Goal: Ask a question

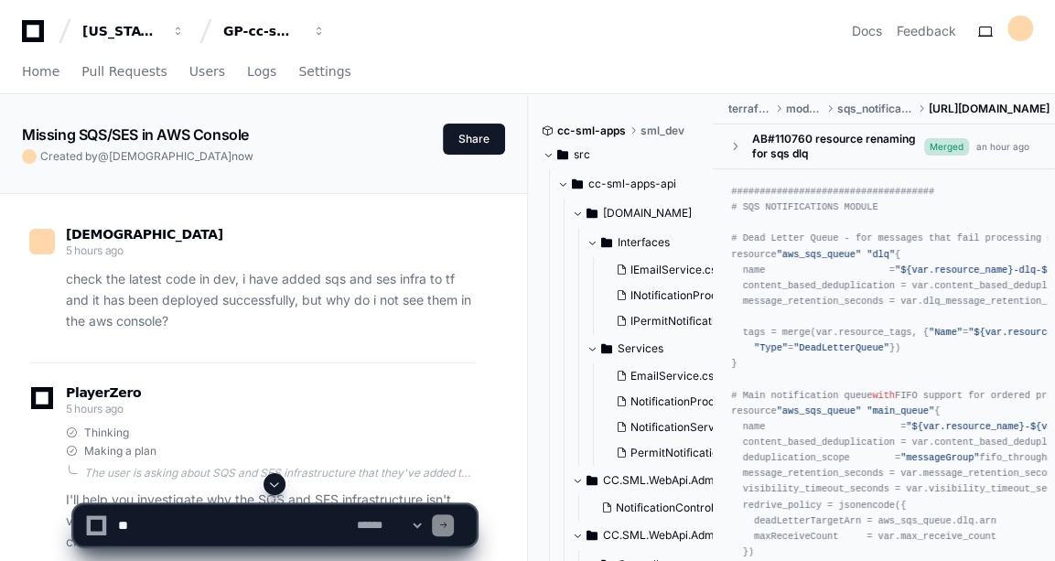
click at [281, 489] on span at bounding box center [274, 484] width 15 height 15
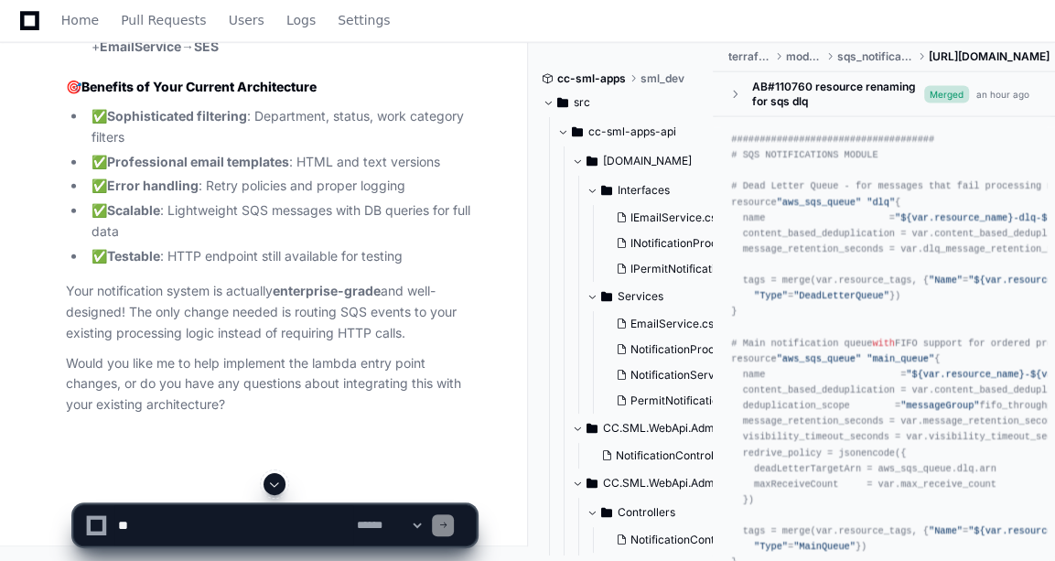
scroll to position [46761, 0]
drag, startPoint x: 104, startPoint y: 157, endPoint x: 164, endPoint y: 225, distance: 90.1
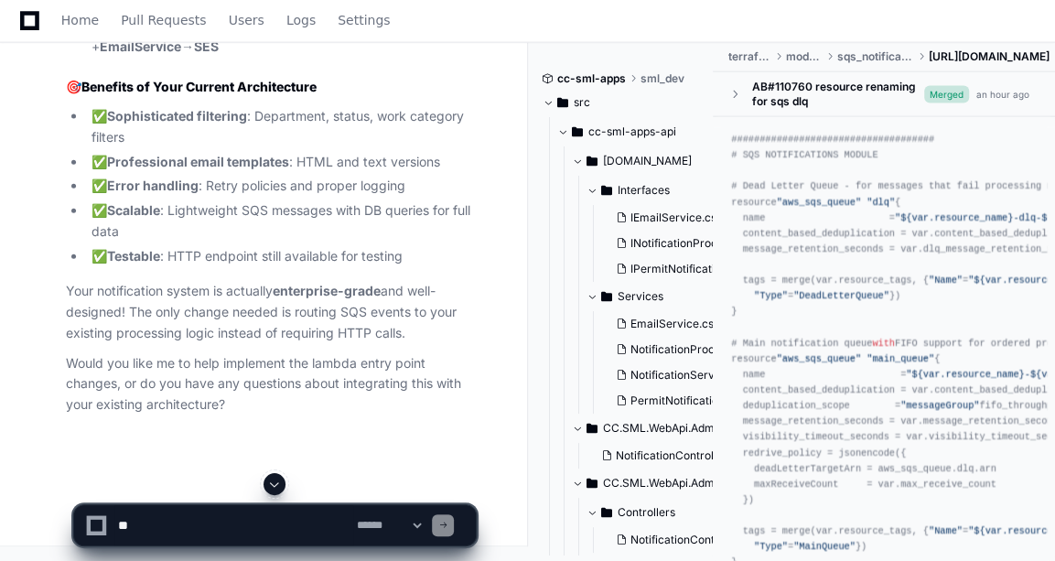
drag, startPoint x: 164, startPoint y: 225, endPoint x: 266, endPoint y: 322, distance: 141.1
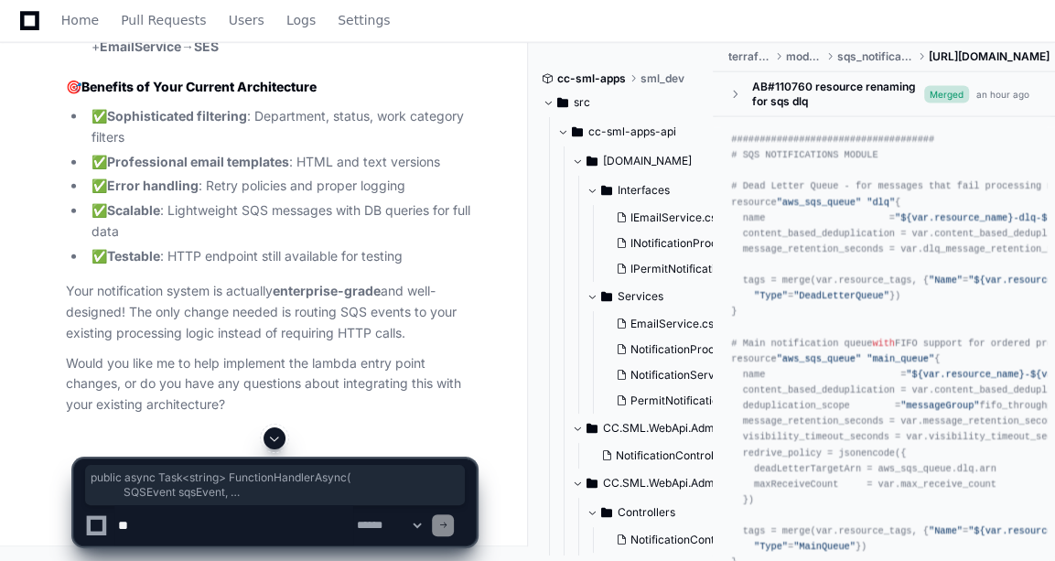
drag, startPoint x: 113, startPoint y: 239, endPoint x: 221, endPoint y: 373, distance: 171.9
copy div "public async Task< string > FunctionHandlerAsync ( SQSEvent sqsEvent, ILambdaCo…"
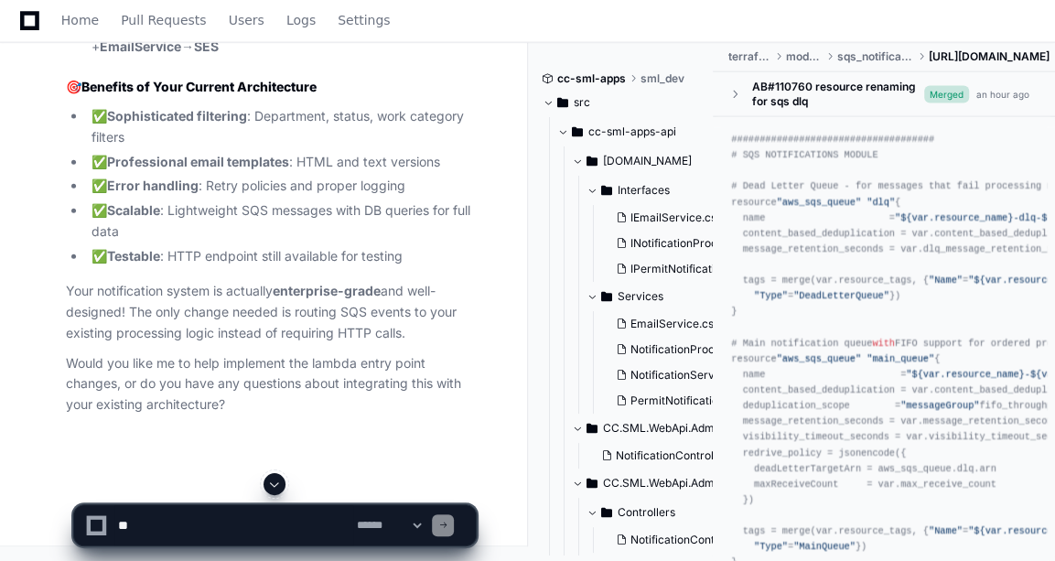
scroll to position [0, 0]
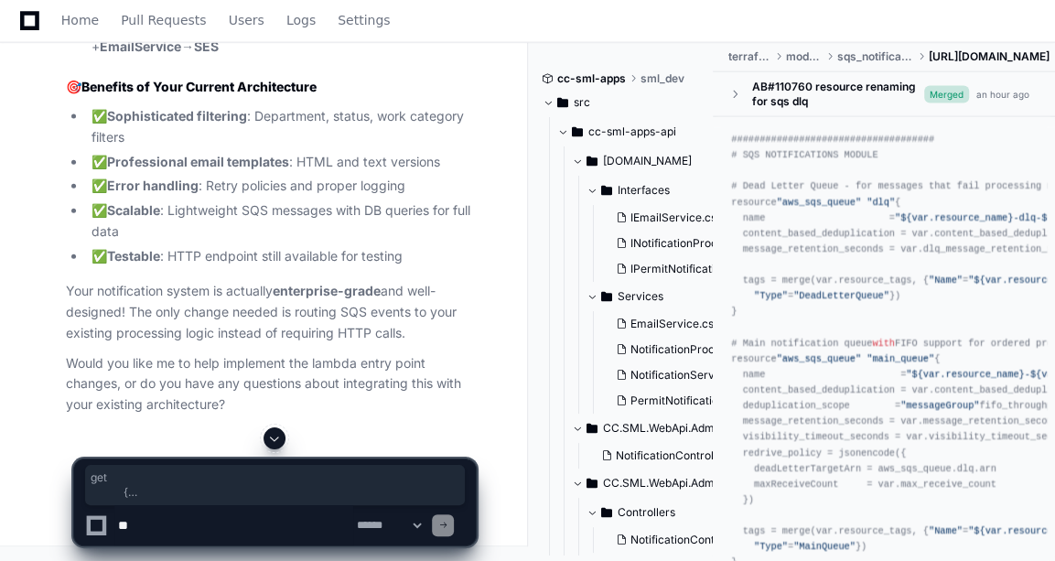
drag, startPoint x: 132, startPoint y: 231, endPoint x: 136, endPoint y: 360, distance: 128.2
drag, startPoint x: 136, startPoint y: 360, endPoint x: 147, endPoint y: 361, distance: 11.1
copy div "private IServiceProvider Services { get { var field = typeof (Amazon.Lambda.Asp…"
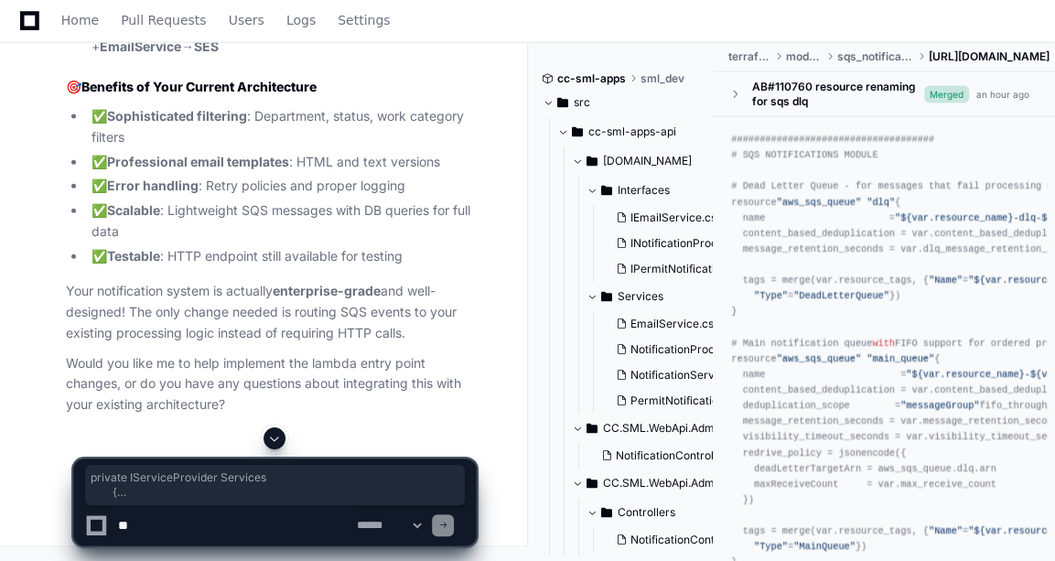
scroll to position [48431, 0]
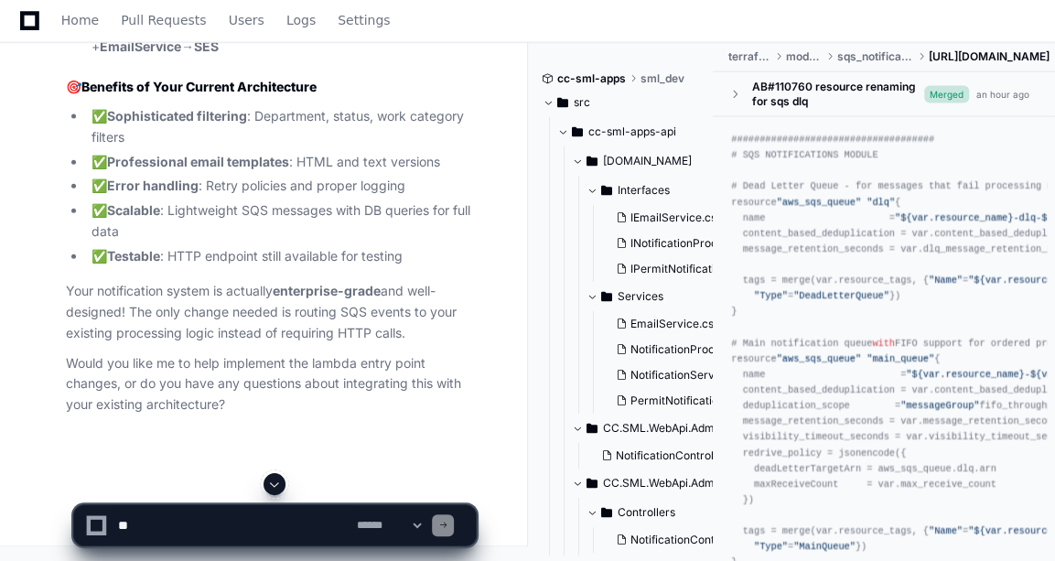
scroll to position [48900, 0]
click at [214, 511] on textarea at bounding box center [233, 525] width 239 height 40
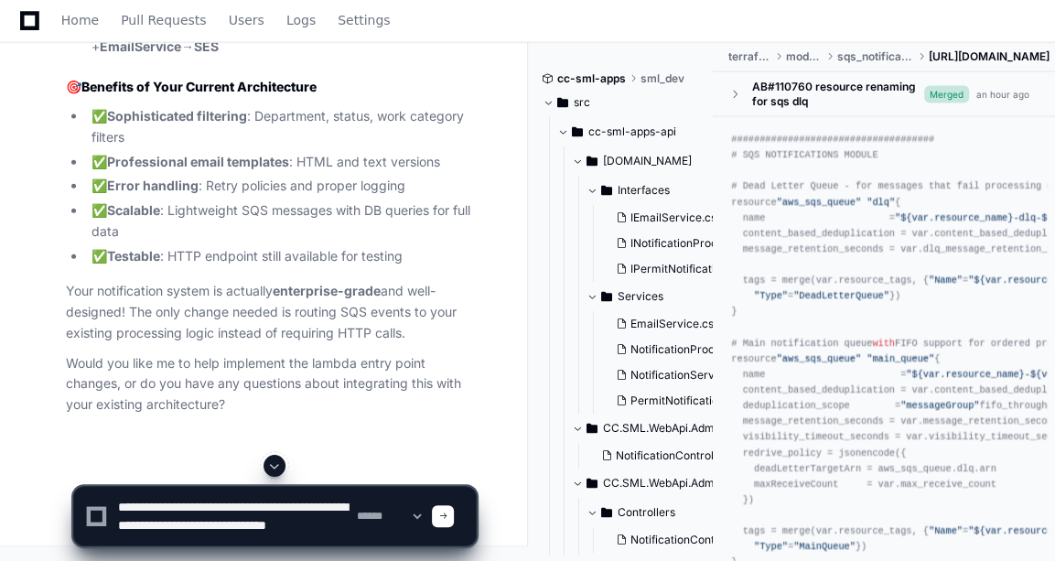
scroll to position [5, 0]
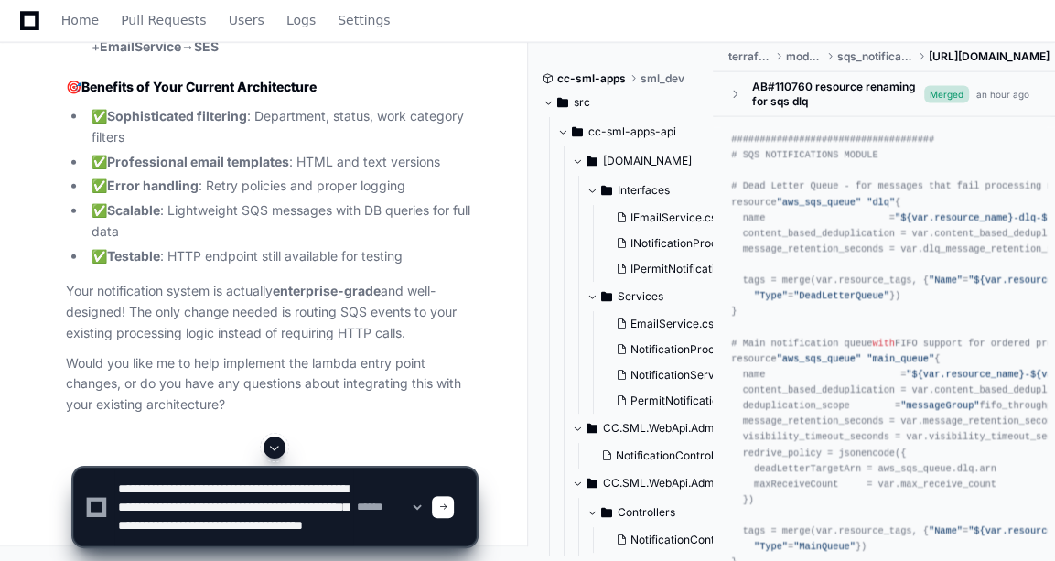
type textarea "**********"
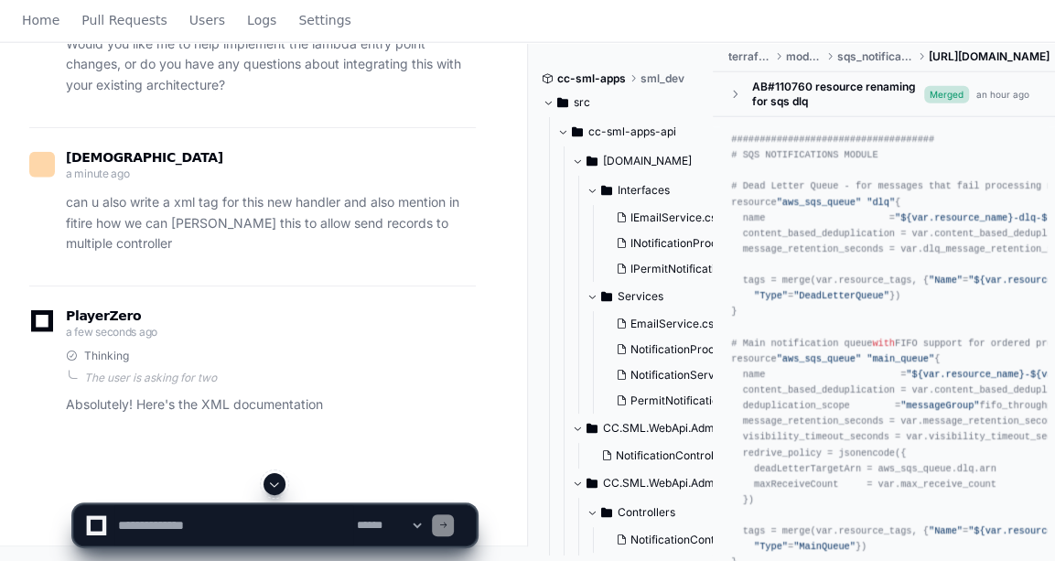
scroll to position [0, 0]
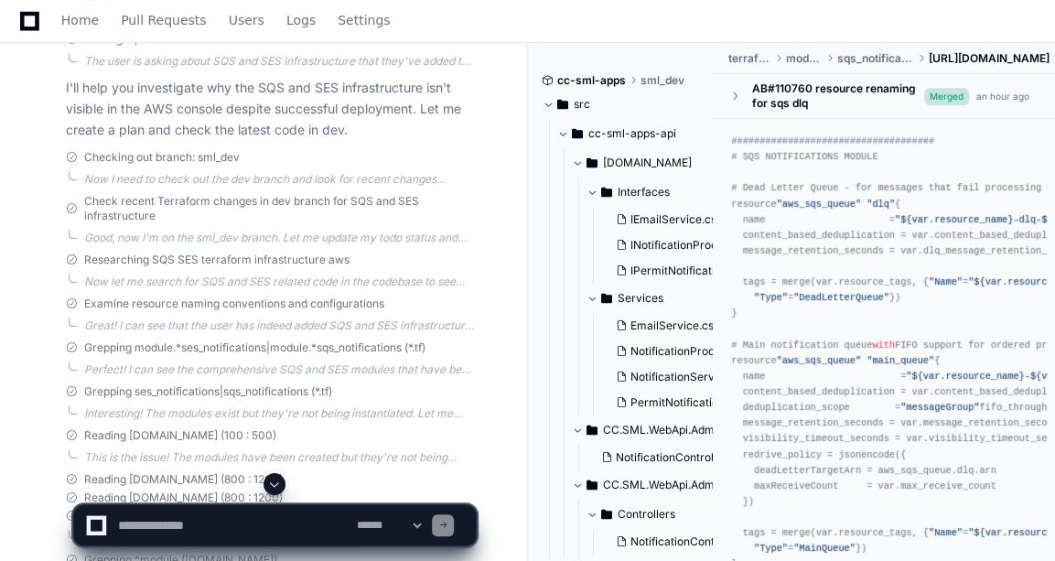
click at [272, 482] on span at bounding box center [274, 484] width 15 height 15
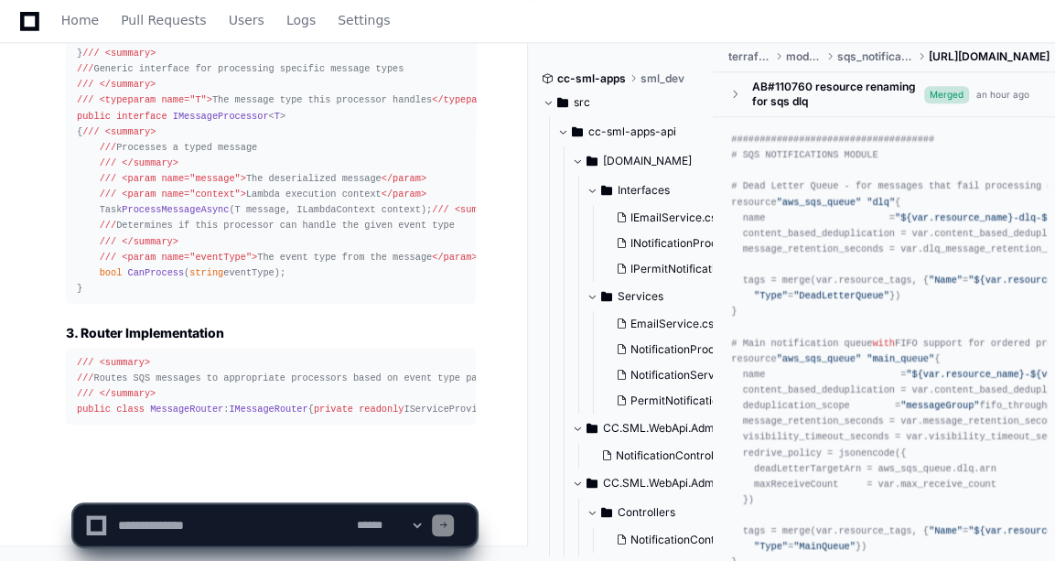
scroll to position [52534, 0]
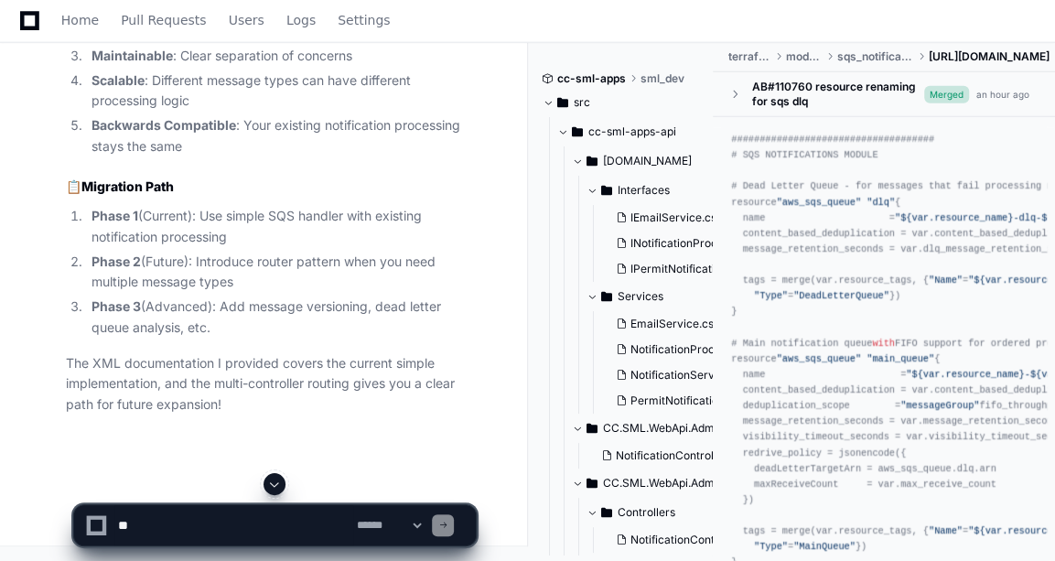
scroll to position [49874, 0]
click at [269, 490] on span at bounding box center [274, 484] width 15 height 15
click at [231, 506] on textarea at bounding box center [233, 525] width 239 height 40
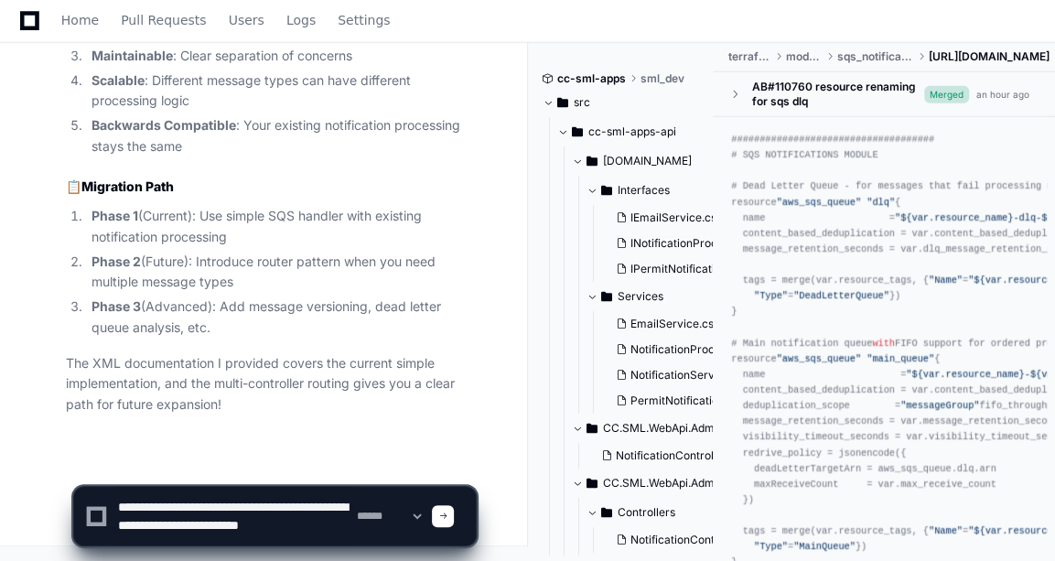
scroll to position [5, 0]
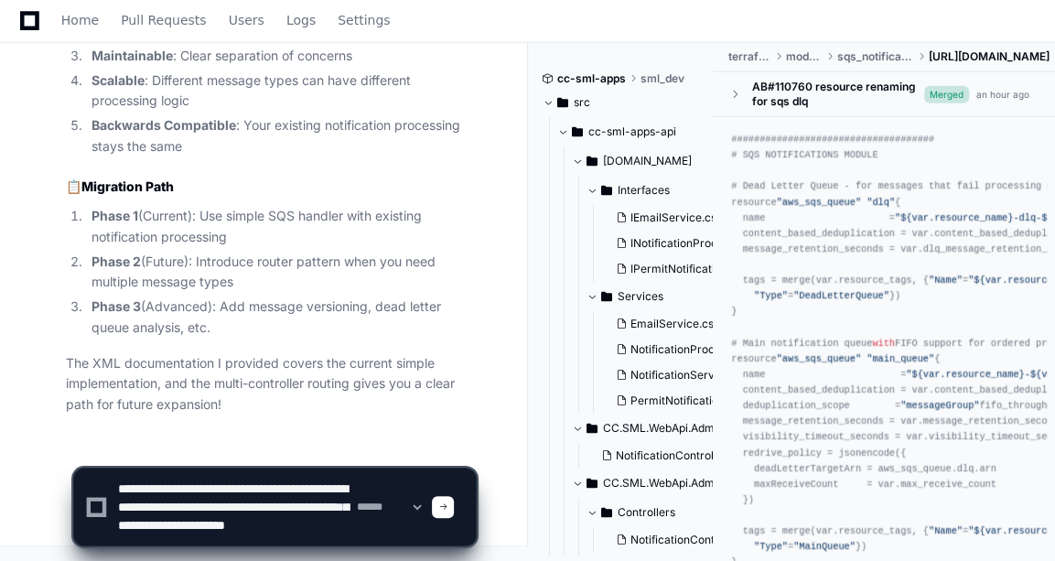
type textarea "**********"
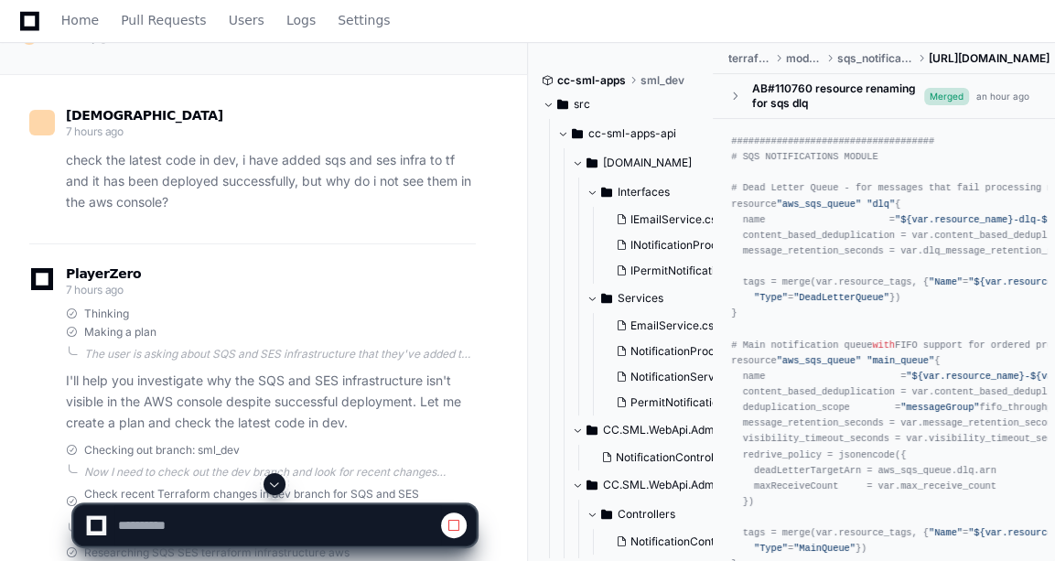
scroll to position [516, 0]
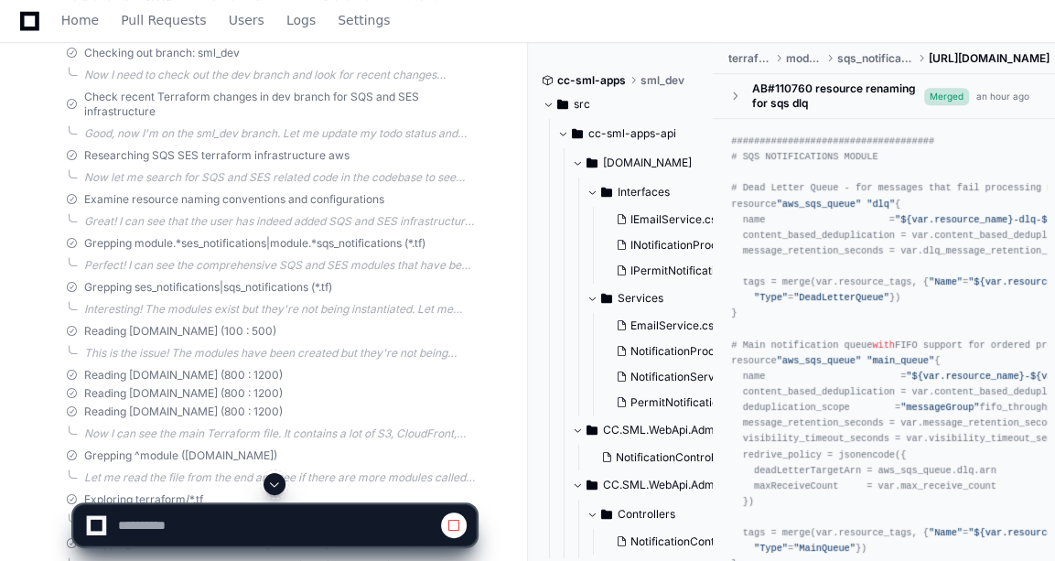
click at [277, 476] on button at bounding box center [275, 484] width 22 height 22
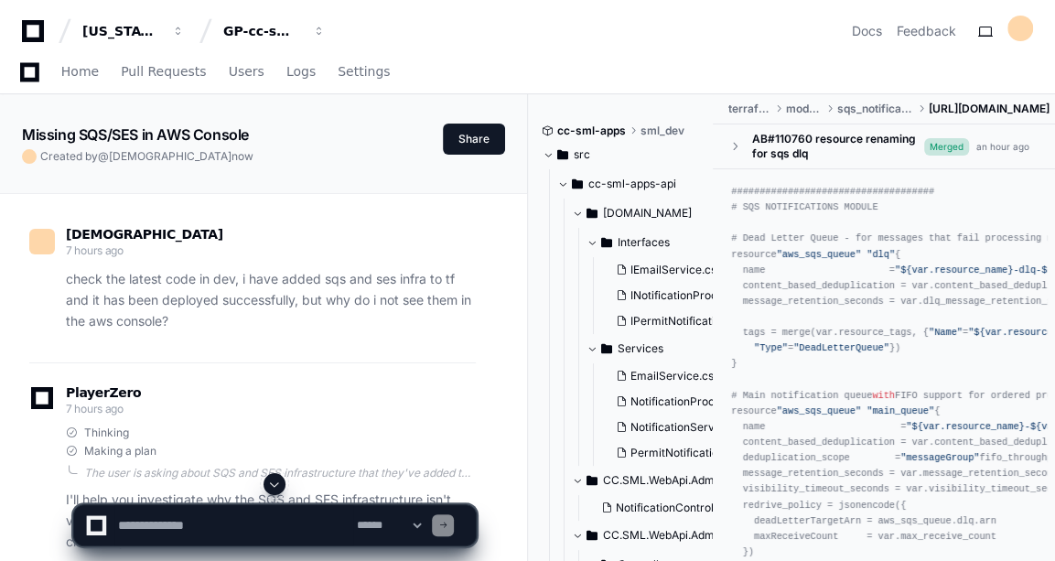
scroll to position [393, 0]
